Goal: Information Seeking & Learning: Learn about a topic

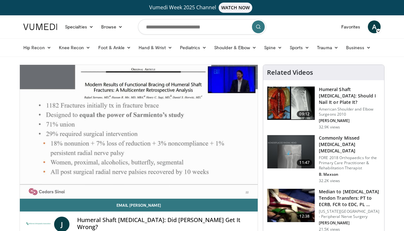
click at [292, 25] on nav "Specialties Adult & Family Medicine Allergy, Asthma, Immunology Anesthesiology …" at bounding box center [202, 26] width 365 height 23
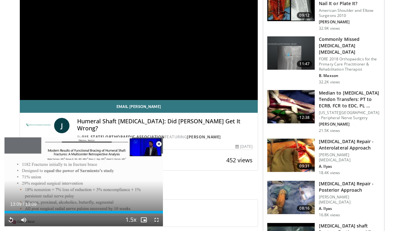
scroll to position [98, 0]
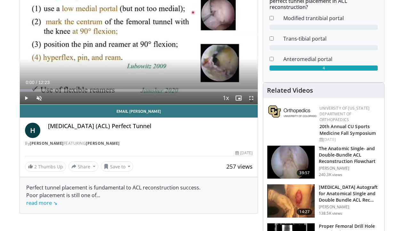
scroll to position [21, 0]
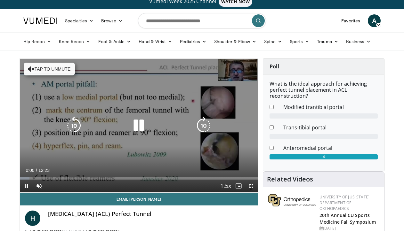
click at [47, 70] on button "Tap to unmute" at bounding box center [49, 69] width 51 height 13
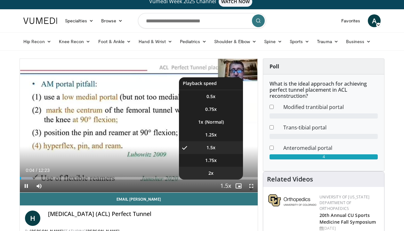
click at [223, 172] on li "2x" at bounding box center [211, 173] width 64 height 13
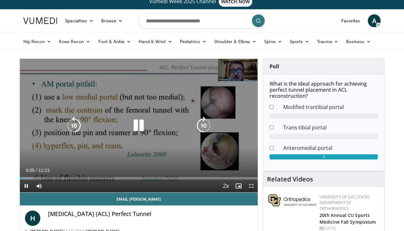
click at [141, 124] on icon "Video Player" at bounding box center [139, 126] width 18 height 18
click at [141, 124] on div "10 seconds Tap to unmute" at bounding box center [139, 126] width 238 height 134
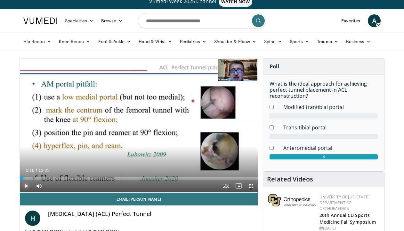
click at [25, 189] on span "Video Player" at bounding box center [26, 186] width 13 height 13
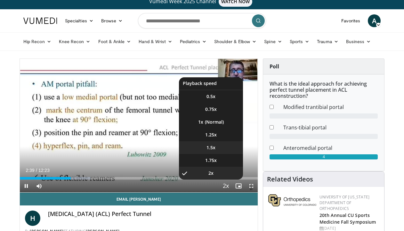
click at [218, 147] on li "1.5x" at bounding box center [211, 147] width 64 height 13
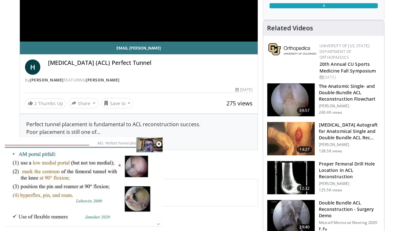
scroll to position [158, 0]
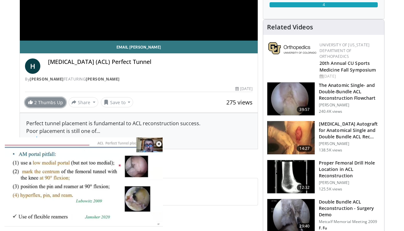
click at [29, 103] on span at bounding box center [30, 102] width 5 height 5
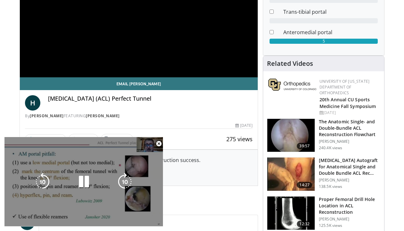
scroll to position [0, 0]
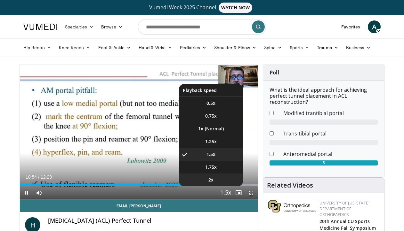
click at [221, 182] on li "2x" at bounding box center [211, 180] width 64 height 13
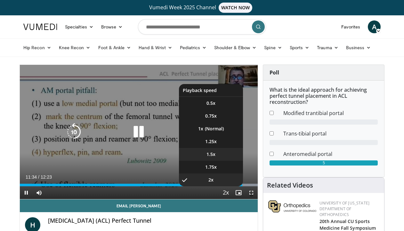
click at [212, 150] on li "1.5x" at bounding box center [211, 154] width 64 height 13
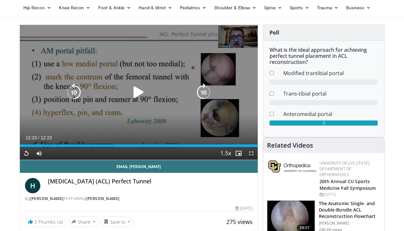
scroll to position [42, 0]
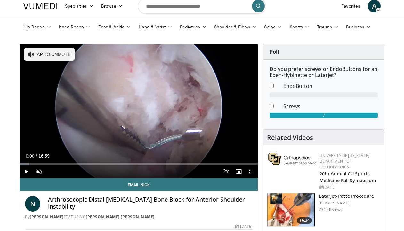
scroll to position [21, 0]
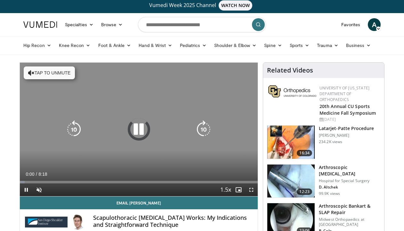
scroll to position [27, 0]
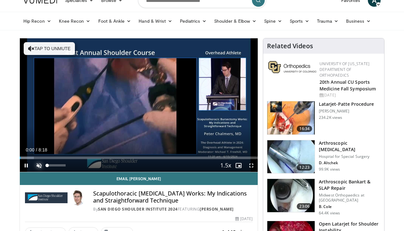
click at [41, 165] on span "Video Player" at bounding box center [39, 165] width 13 height 13
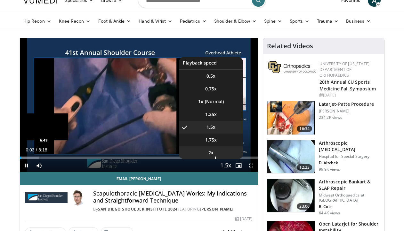
click at [226, 156] on li "2x" at bounding box center [211, 153] width 64 height 13
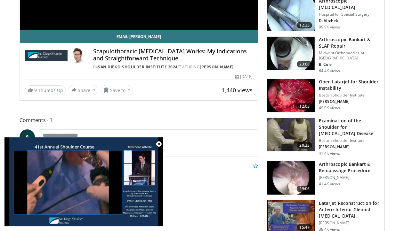
scroll to position [171, 0]
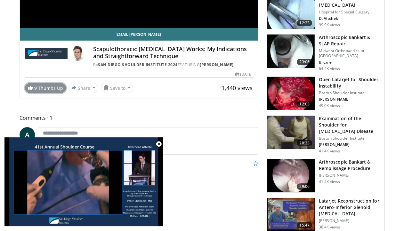
click at [57, 89] on link "9 Thumbs Up" at bounding box center [45, 88] width 41 height 10
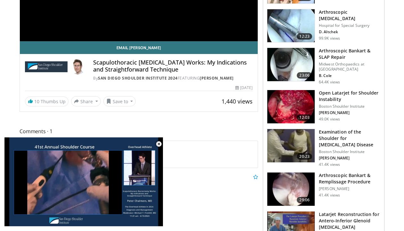
scroll to position [18, 0]
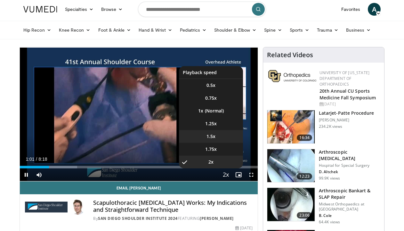
click at [222, 135] on video-js "**********" at bounding box center [139, 114] width 238 height 134
click at [225, 139] on li "1.5x" at bounding box center [211, 136] width 64 height 13
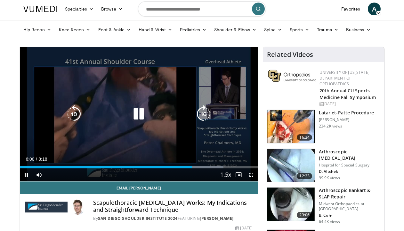
scroll to position [16, 0]
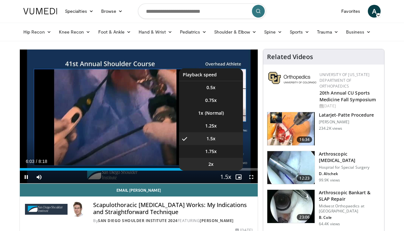
click at [227, 167] on li "2x" at bounding box center [211, 164] width 64 height 13
click at [221, 138] on li "1.5x" at bounding box center [211, 139] width 64 height 13
click at [216, 138] on li "1.5x , selected" at bounding box center [211, 139] width 64 height 13
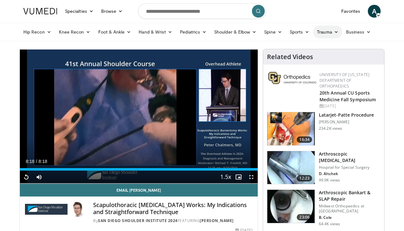
click at [322, 30] on link "Trauma" at bounding box center [327, 32] width 29 height 13
